Goal: Task Accomplishment & Management: Manage account settings

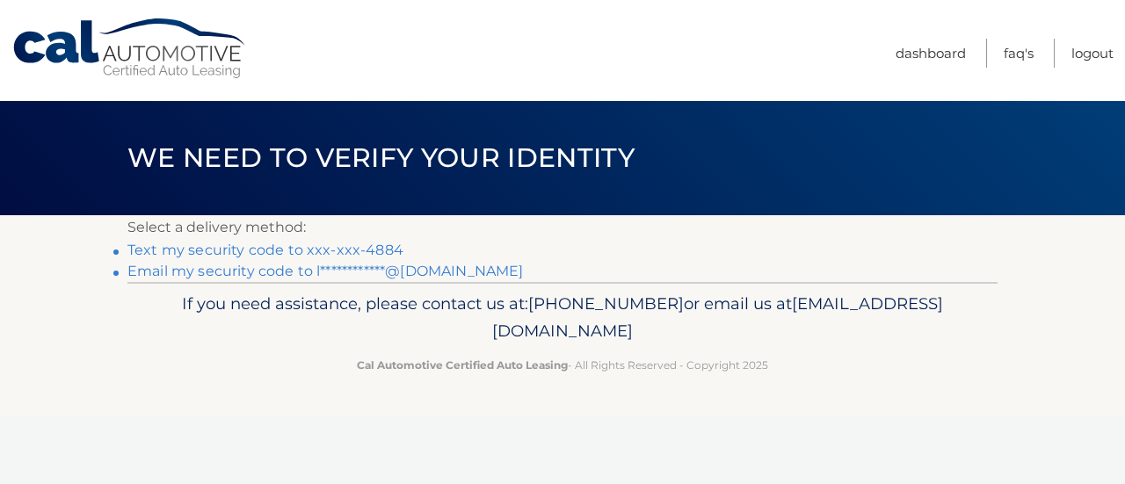
click at [223, 248] on link "Text my security code to xxx-xxx-4884" at bounding box center [265, 250] width 276 height 17
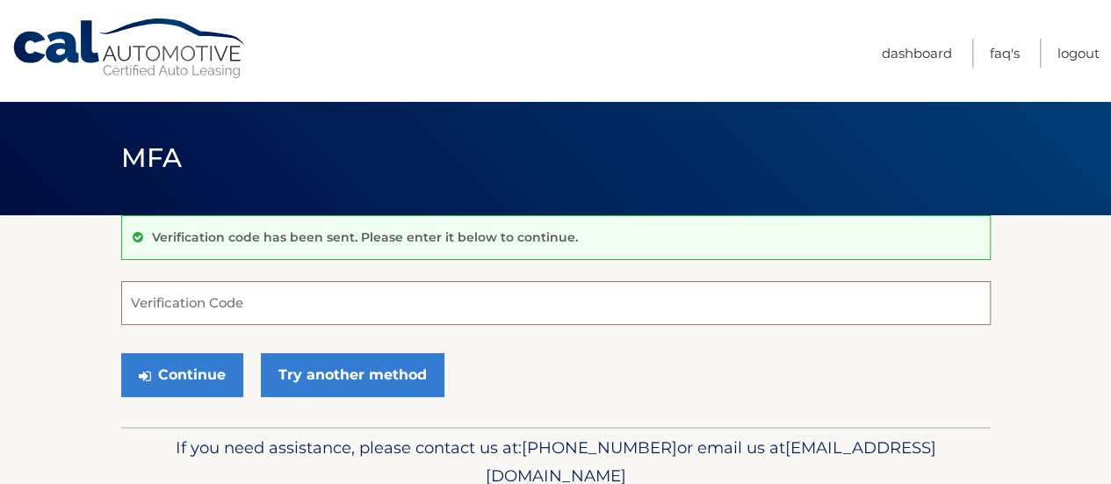
click at [141, 301] on input "Verification Code" at bounding box center [556, 303] width 870 height 44
type input "646247"
click at [121, 353] on button "Continue" at bounding box center [182, 375] width 122 height 44
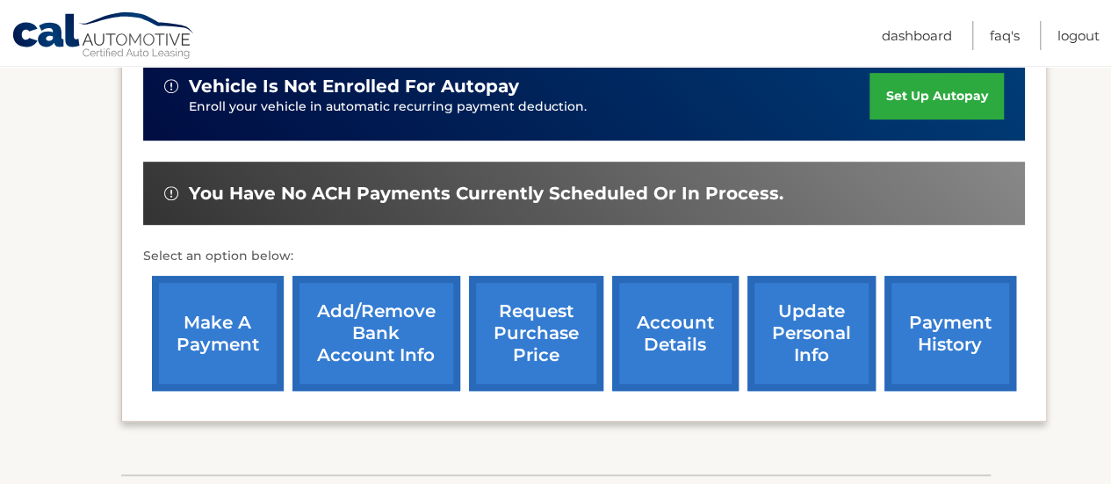
scroll to position [473, 0]
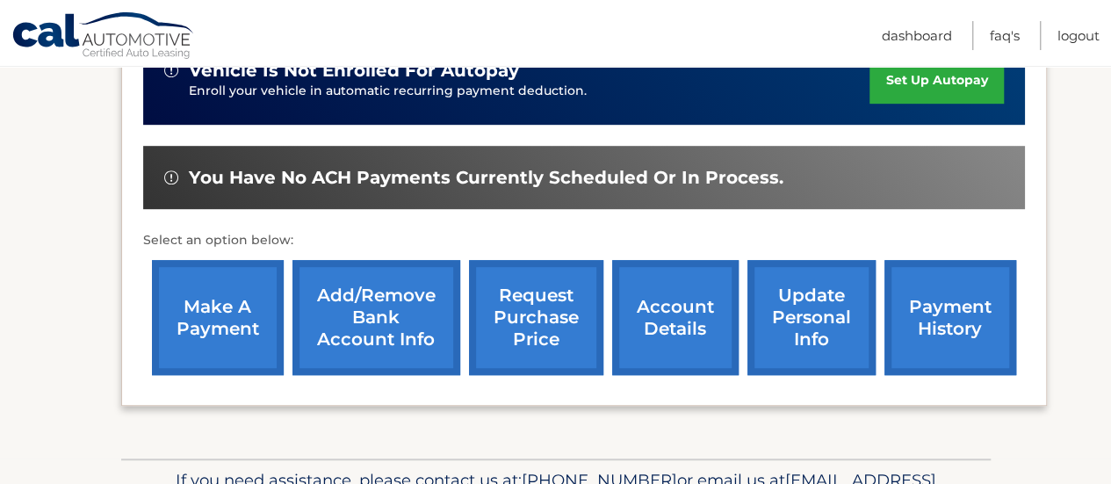
click at [183, 307] on link "make a payment" at bounding box center [218, 317] width 132 height 115
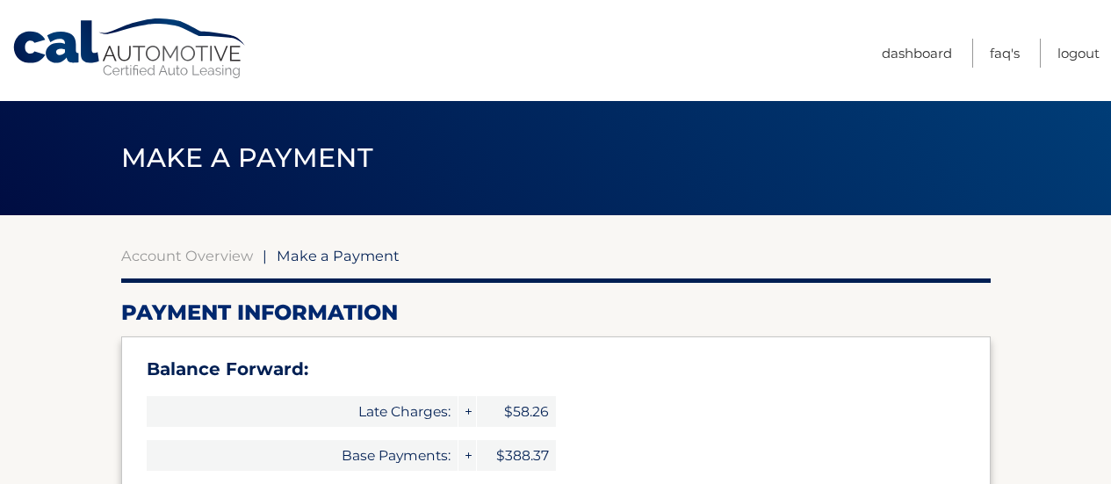
select select "ZGJhMWQ1ZGYtOTFlMy00OTA2LTllMmEtOGE2ODIwMzQwZDE2"
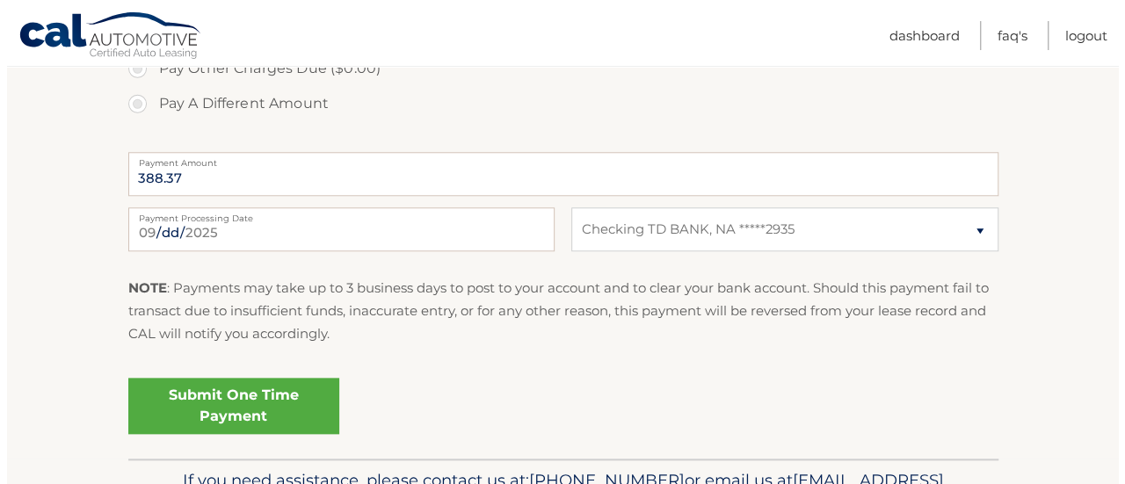
scroll to position [789, 0]
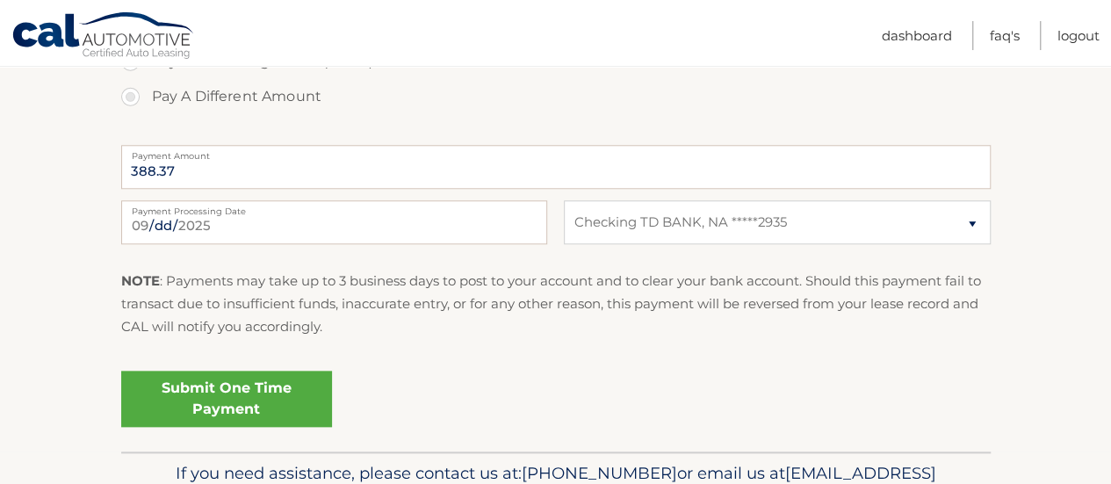
click at [221, 407] on link "Submit One Time Payment" at bounding box center [226, 399] width 211 height 56
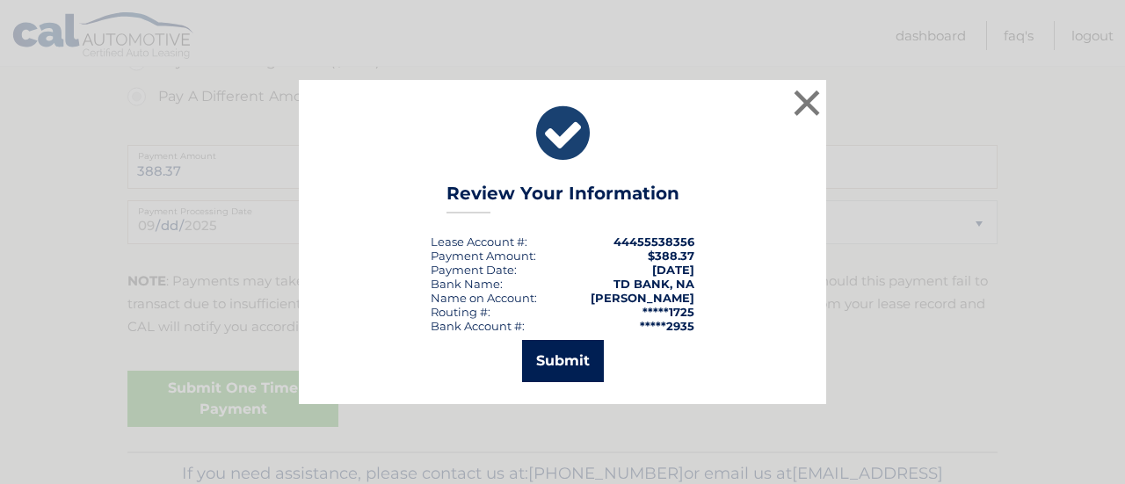
click at [573, 354] on button "Submit" at bounding box center [563, 361] width 82 height 42
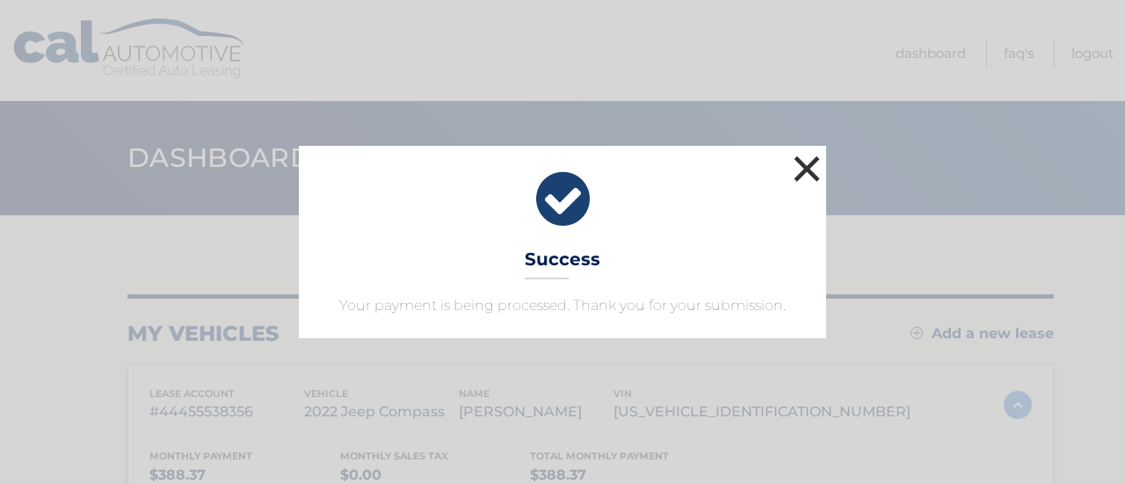
click at [808, 173] on button "×" at bounding box center [806, 168] width 35 height 35
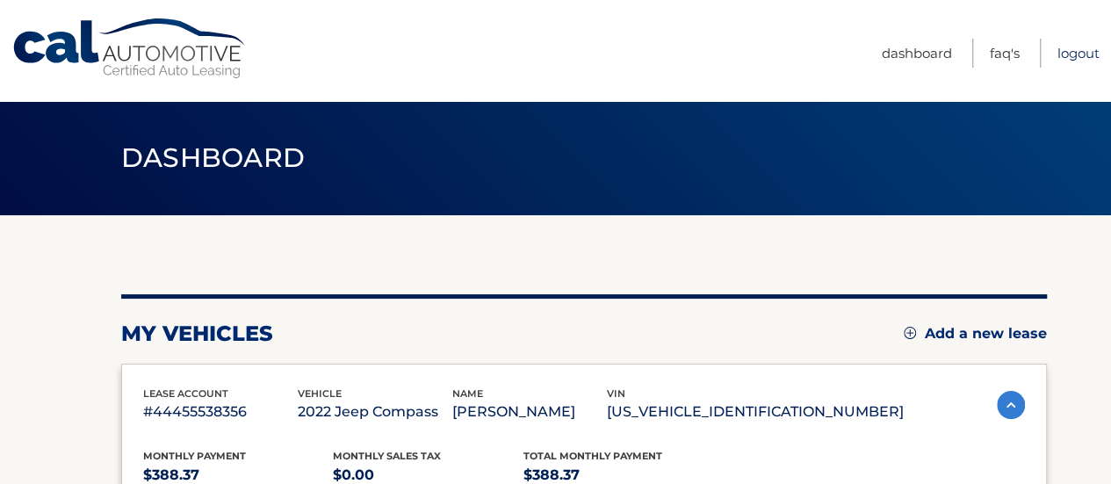
click at [1078, 58] on link "Logout" at bounding box center [1079, 53] width 42 height 29
